Goal: Task Accomplishment & Management: Complete application form

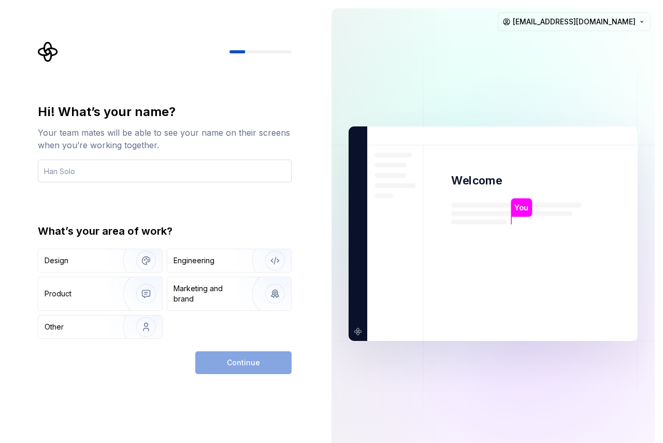
click at [114, 176] on input "text" at bounding box center [165, 171] width 254 height 23
type input "utkasrh"
click at [197, 265] on div "Engineering" at bounding box center [193, 260] width 41 height 10
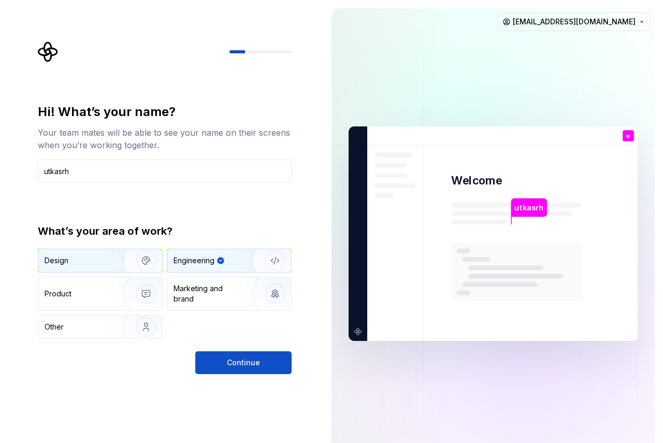
click at [136, 253] on img "button" at bounding box center [139, 260] width 66 height 69
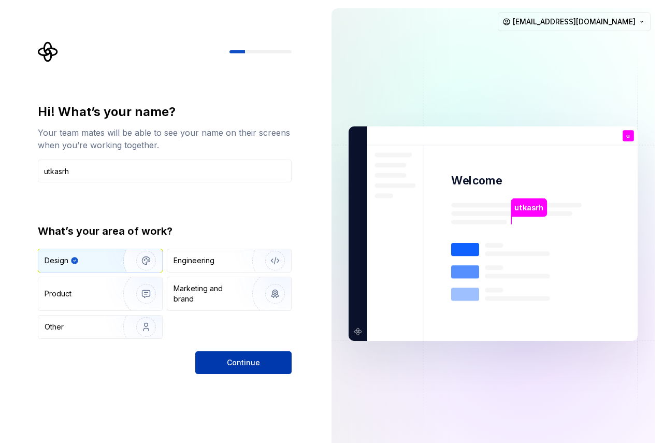
click at [247, 365] on span "Continue" at bounding box center [243, 362] width 33 height 10
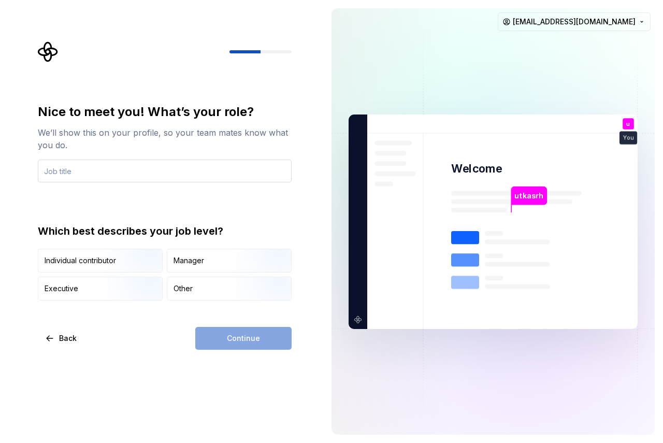
click at [175, 169] on input "text" at bounding box center [165, 171] width 254 height 23
click at [111, 266] on img "button" at bounding box center [137, 273] width 66 height 69
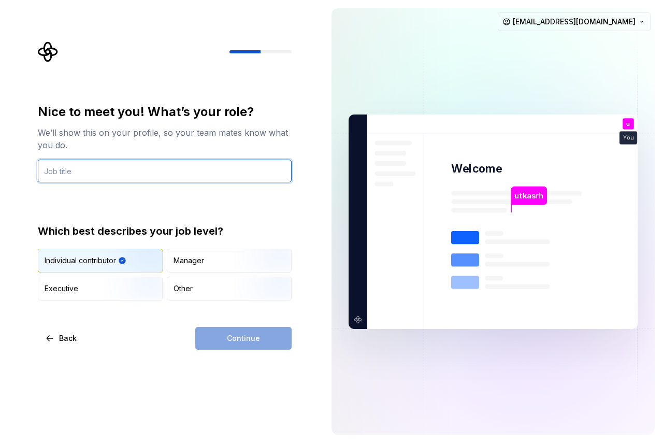
click at [142, 176] on input "text" at bounding box center [165, 171] width 254 height 23
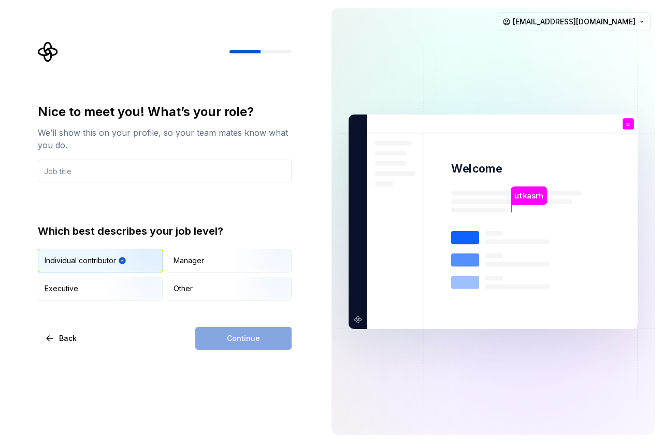
drag, startPoint x: 41, startPoint y: 263, endPoint x: 115, endPoint y: 263, distance: 73.5
click at [115, 263] on div "Individual contributor" at bounding box center [100, 260] width 124 height 23
click at [266, 350] on div "Nice to meet you! What’s your role? We’ll show this on your profile, so your te…" at bounding box center [161, 221] width 323 height 443
click at [261, 346] on div "Continue" at bounding box center [243, 338] width 96 height 23
click at [140, 159] on div "Nice to meet you! What’s your role? We’ll show this on your profile, so your te…" at bounding box center [165, 143] width 254 height 79
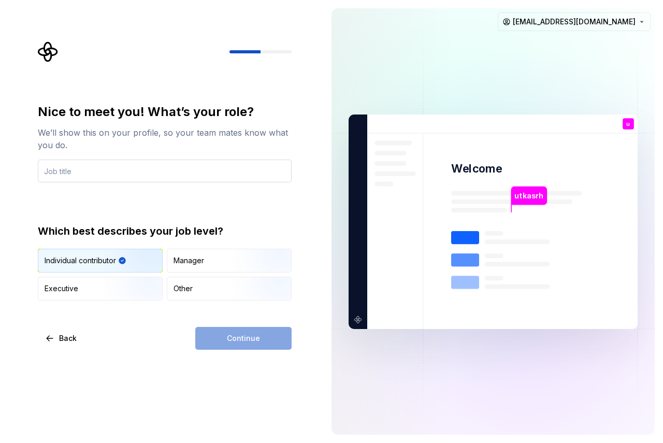
click at [135, 170] on input "text" at bounding box center [165, 171] width 254 height 23
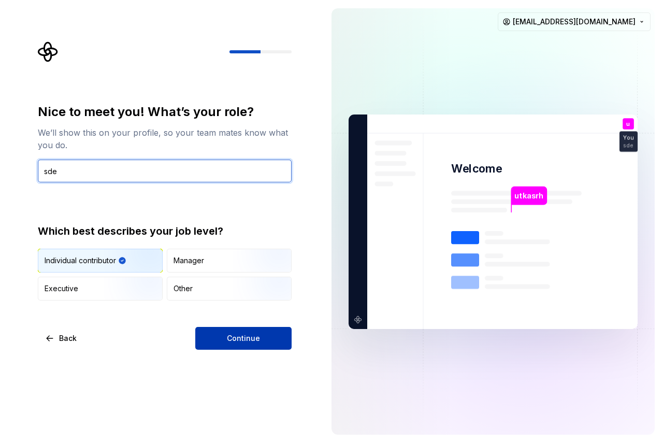
type input "sde"
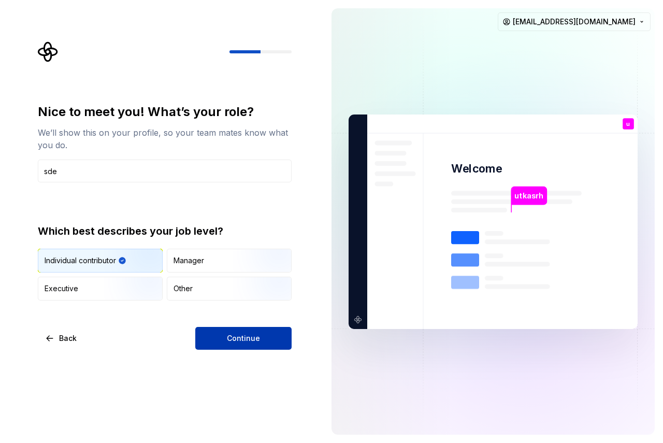
click at [256, 335] on span "Continue" at bounding box center [243, 338] width 33 height 10
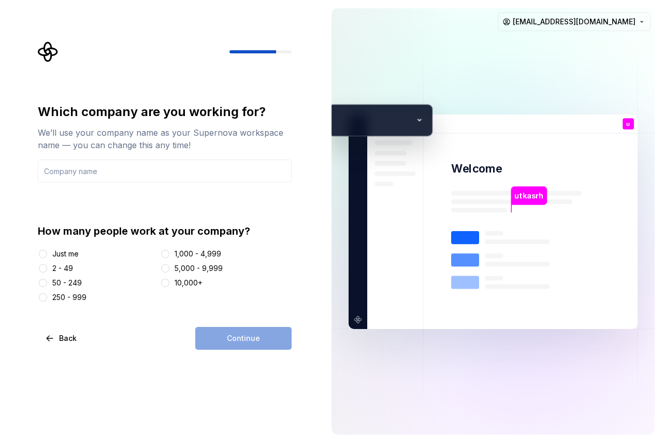
click at [57, 248] on div "How many people work at your company? Just me 2 - 49 50 - 249 250 - 999 1,000 -…" at bounding box center [165, 263] width 254 height 79
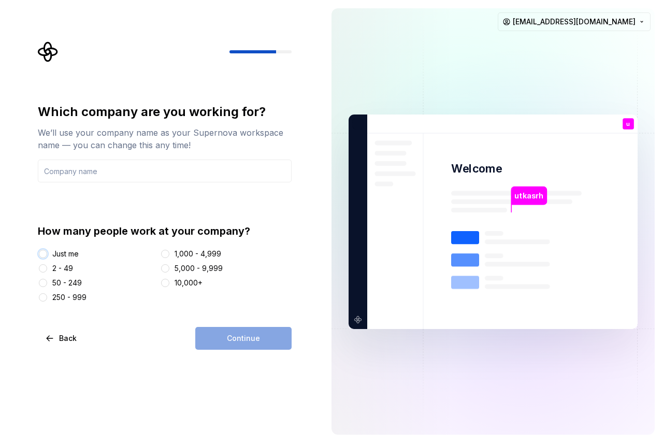
click at [42, 251] on button "Just me" at bounding box center [43, 254] width 8 height 8
click at [155, 174] on input "text" at bounding box center [165, 171] width 254 height 23
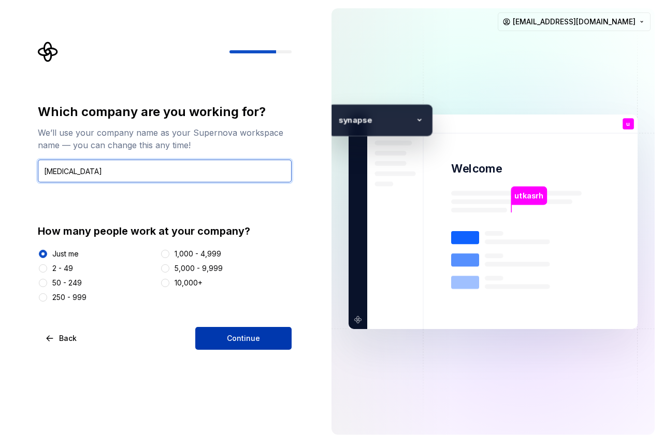
type input "synapse"
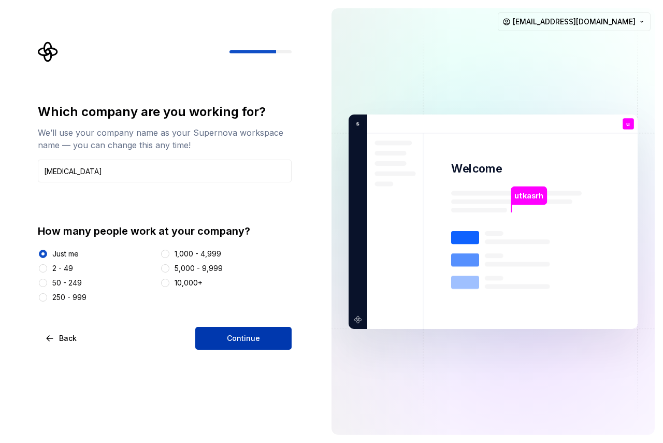
click at [256, 333] on span "Continue" at bounding box center [243, 338] width 33 height 10
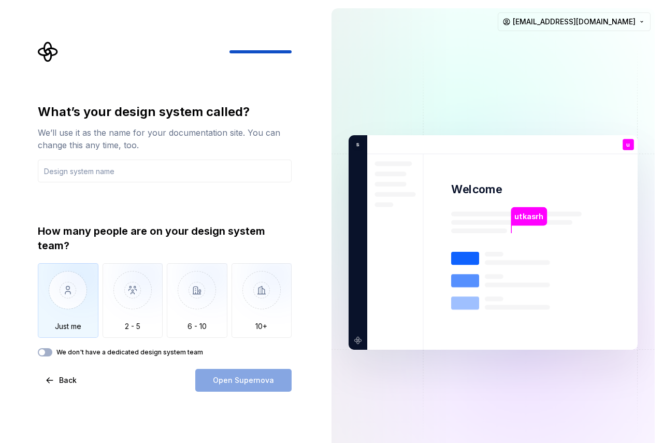
click at [73, 301] on img "button" at bounding box center [68, 297] width 61 height 69
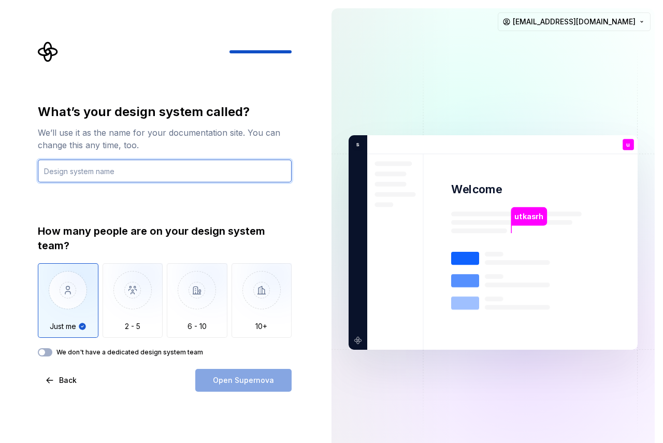
click at [164, 173] on input "text" at bounding box center [165, 171] width 254 height 23
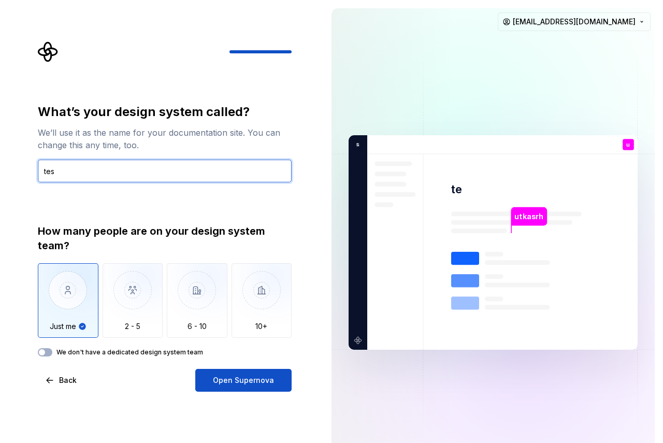
type input "test"
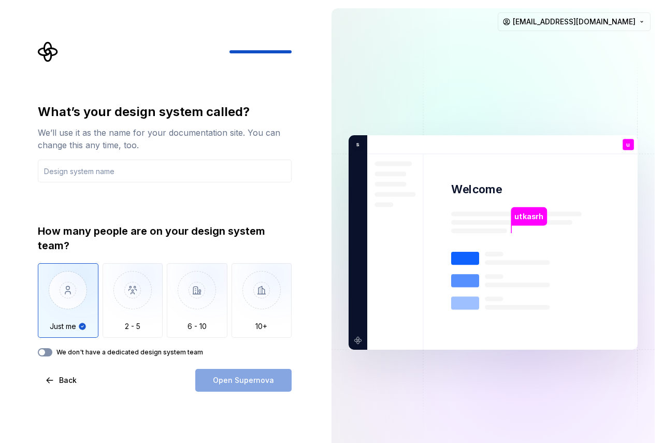
click at [48, 352] on button "We don't have a dedicated design system team" at bounding box center [45, 352] width 15 height 8
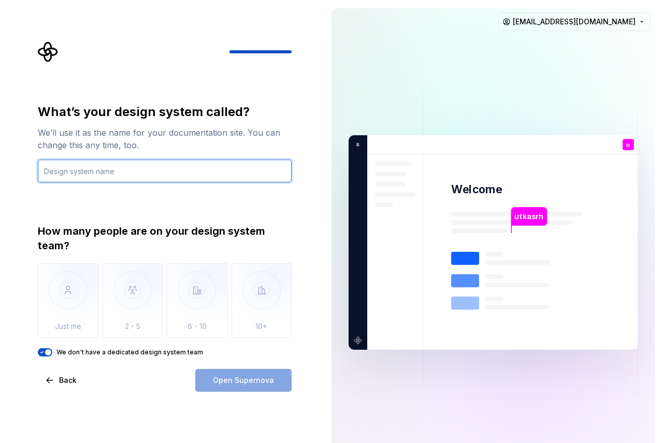
click at [83, 170] on input "text" at bounding box center [165, 171] width 254 height 23
type input "test"
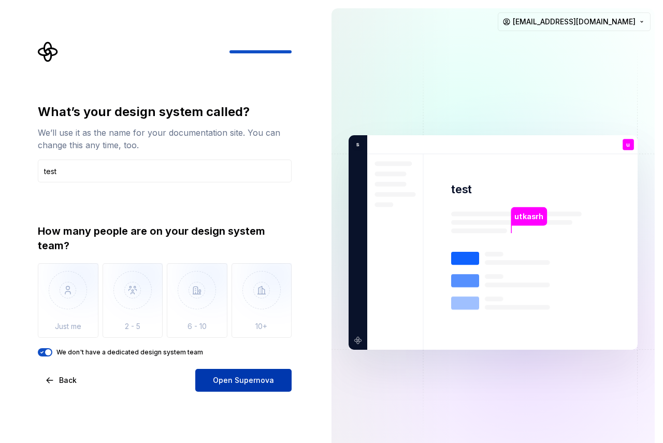
click at [271, 386] on button "Open Supernova" at bounding box center [243, 380] width 96 height 23
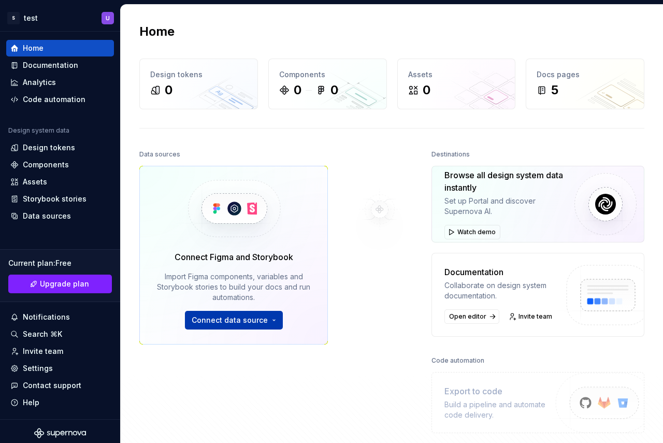
click at [218, 324] on span "Connect data source" at bounding box center [230, 320] width 76 height 10
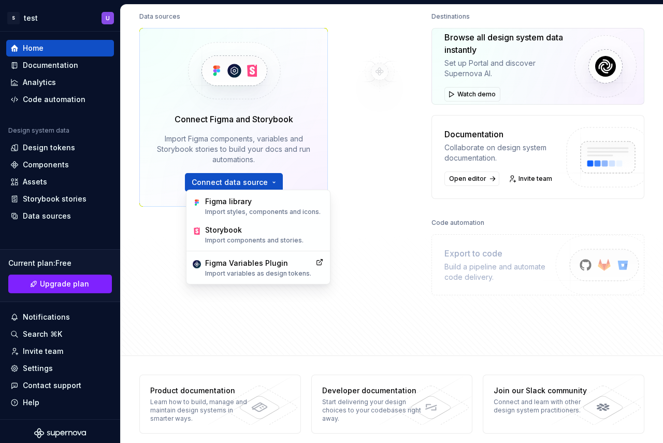
scroll to position [147, 0]
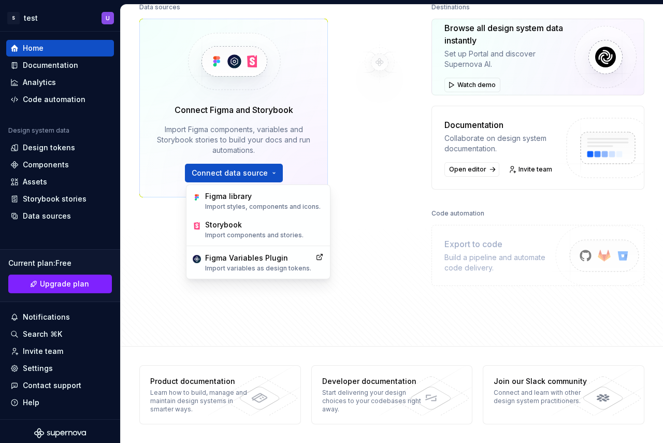
click at [581, 256] on img at bounding box center [600, 267] width 127 height 84
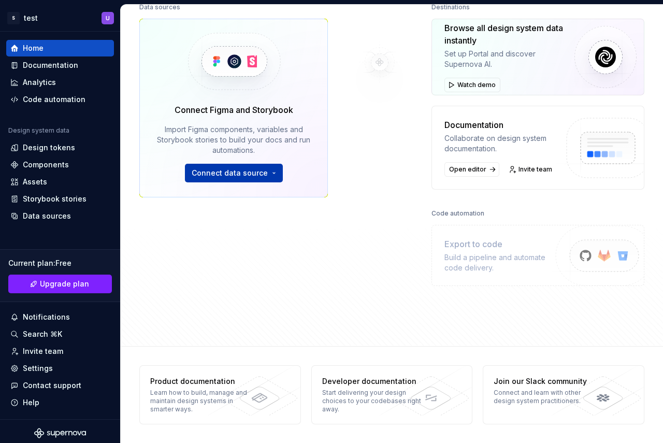
click at [269, 168] on button "Connect data source" at bounding box center [234, 173] width 98 height 19
